Goal: Task Accomplishment & Management: Manage account settings

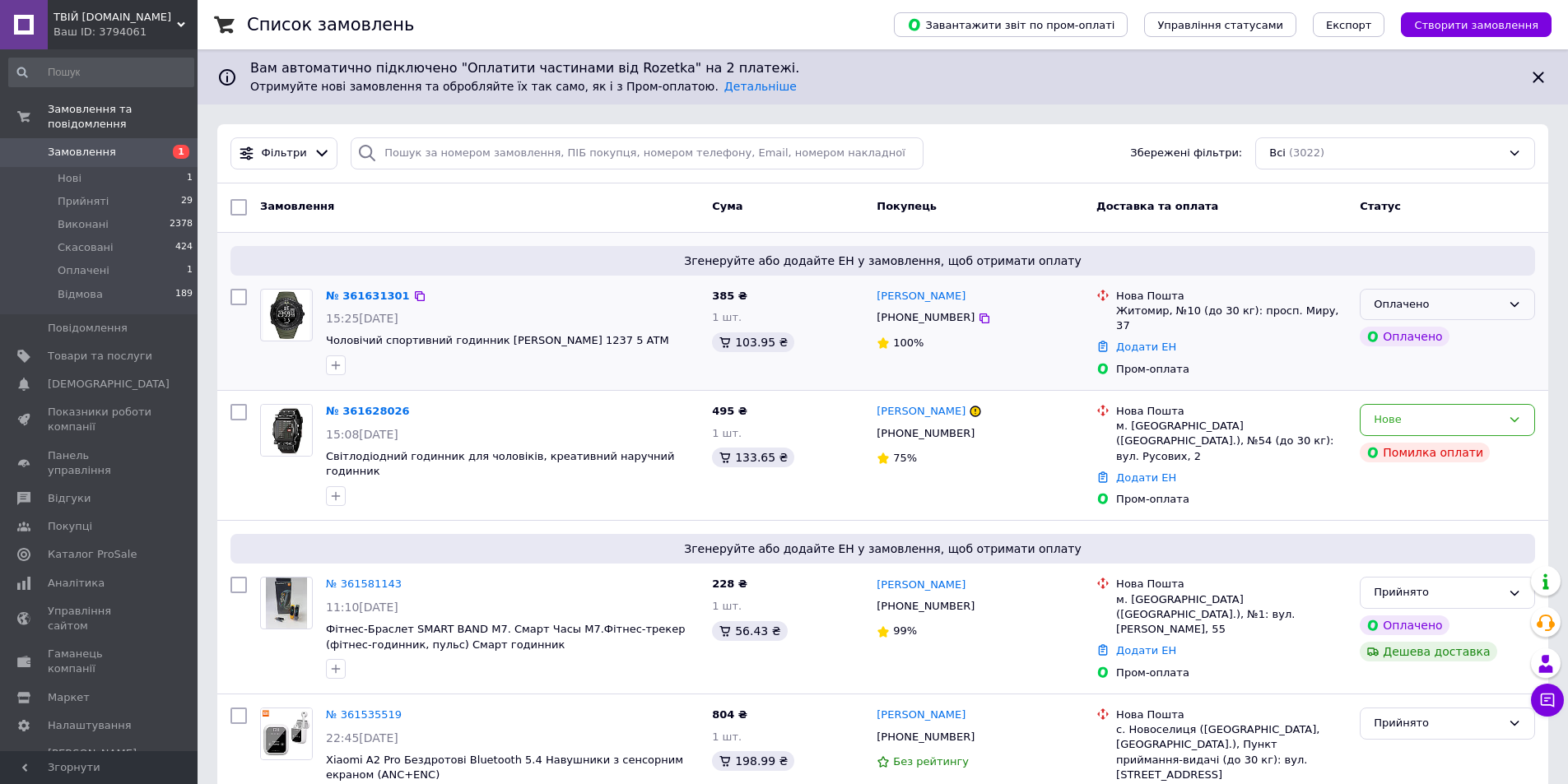
click at [1492, 303] on div "Оплачено" at bounding box center [1438, 305] width 127 height 18
click at [1450, 335] on li "Прийнято" at bounding box center [1446, 338] width 173 height 30
click at [93, 145] on span "Замовлення" at bounding box center [82, 152] width 69 height 15
click at [1560, 701] on button "Чат з покупцем" at bounding box center [1547, 701] width 33 height 33
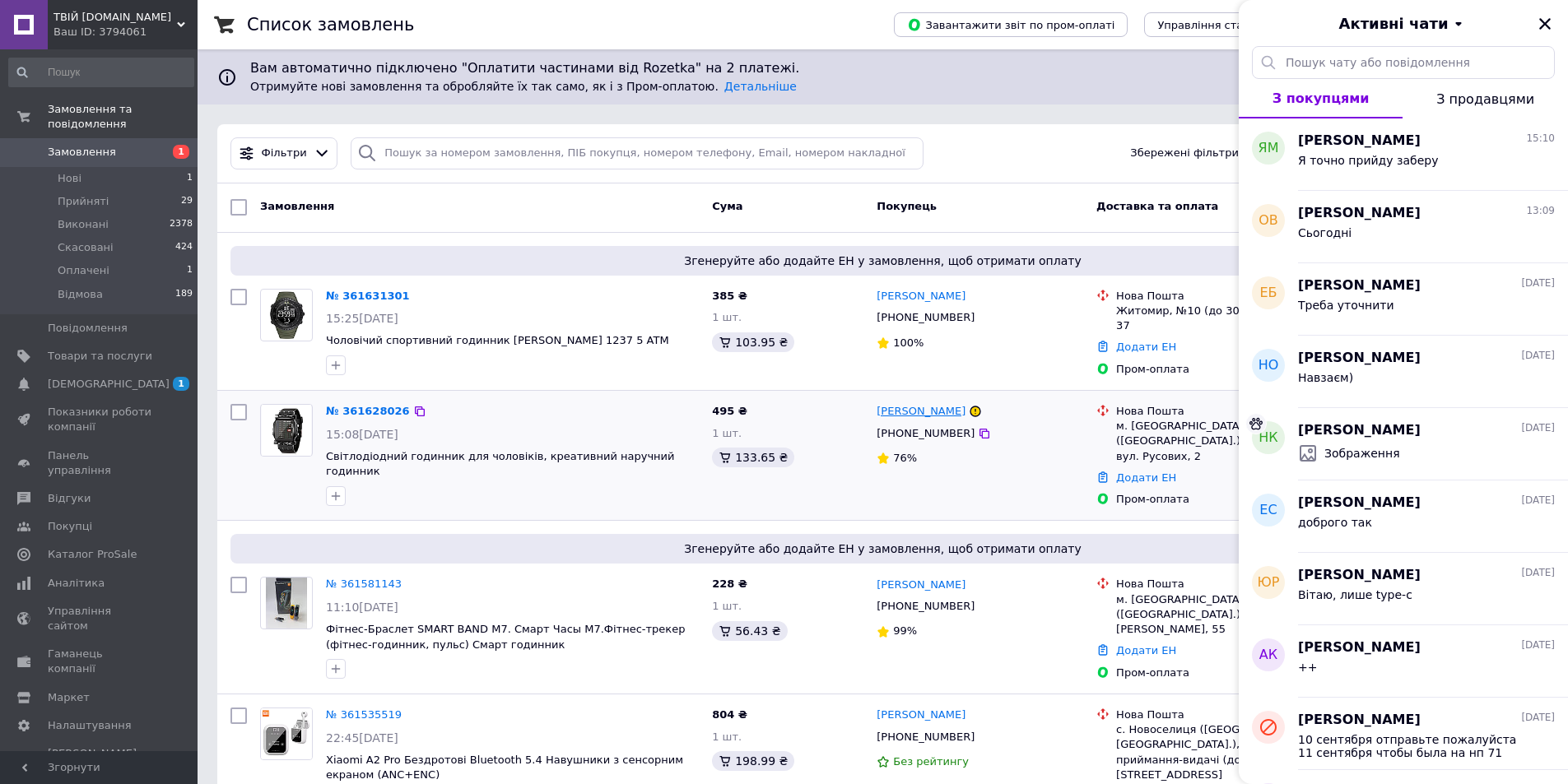
click at [925, 411] on link "[PERSON_NAME]" at bounding box center [920, 412] width 89 height 16
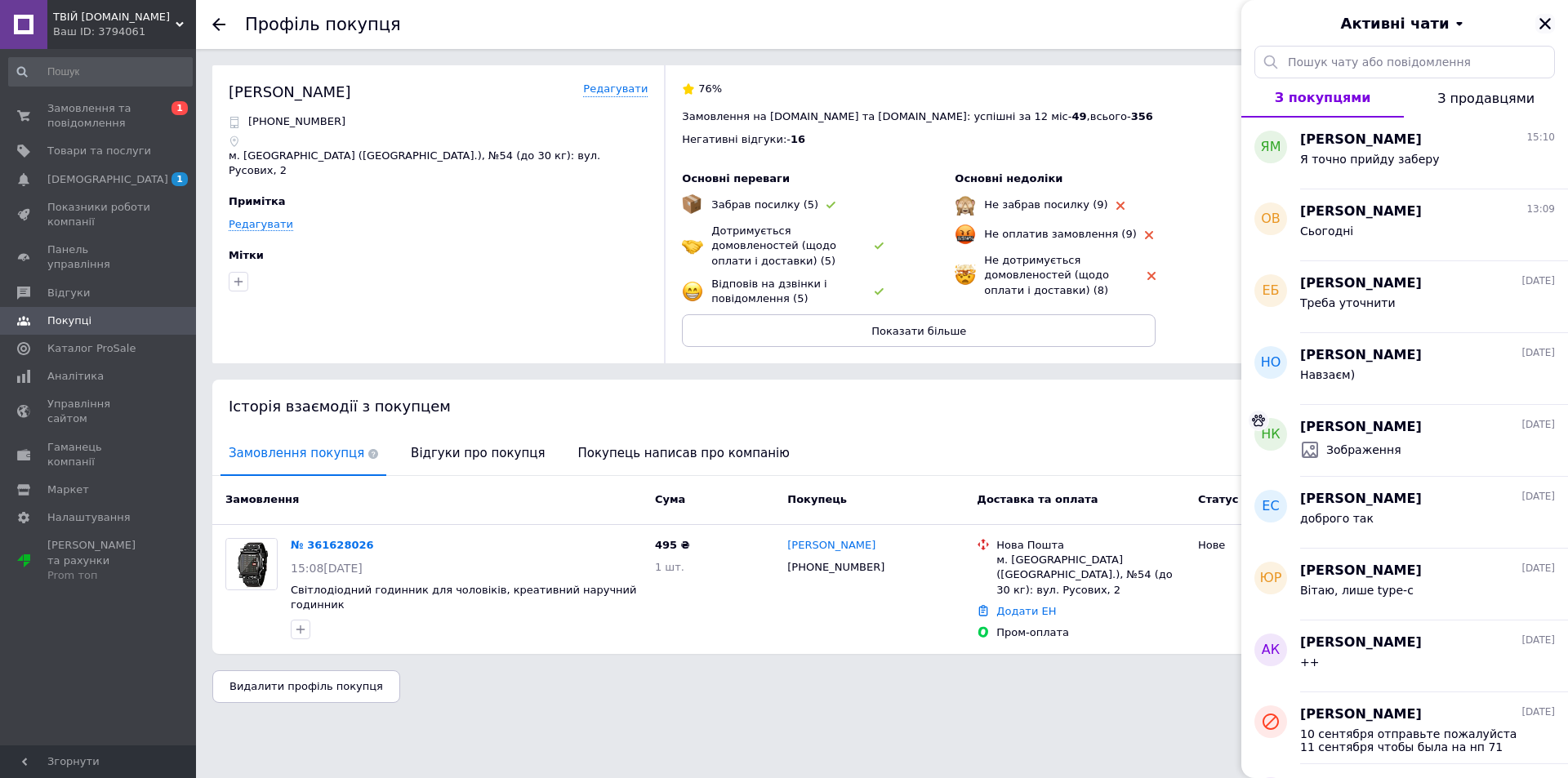
click at [1548, 22] on icon "Закрити" at bounding box center [1546, 23] width 12 height 12
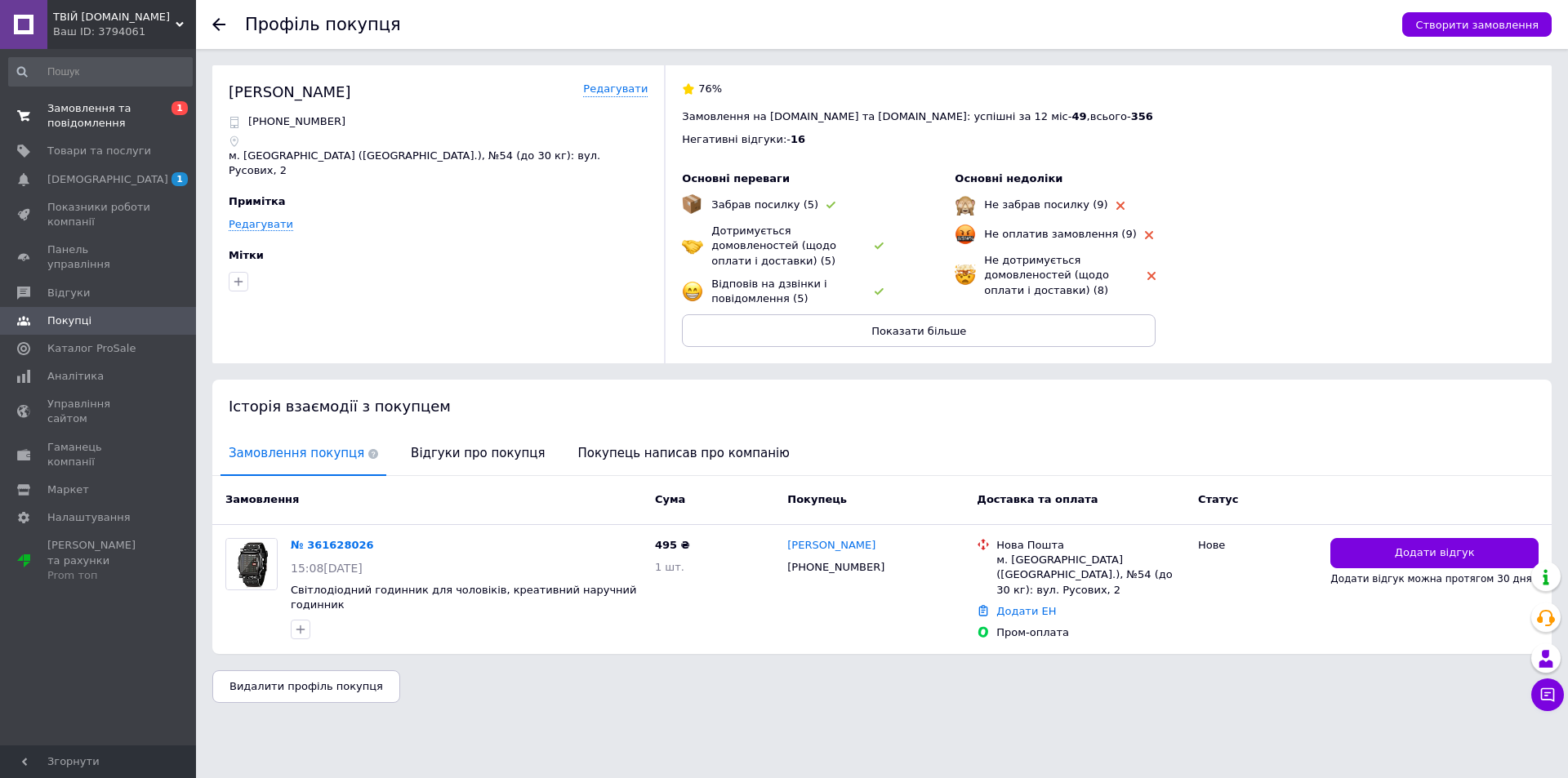
click at [128, 118] on span "Замовлення та повідомлення" at bounding box center [99, 116] width 104 height 29
